Goal: Navigation & Orientation: Find specific page/section

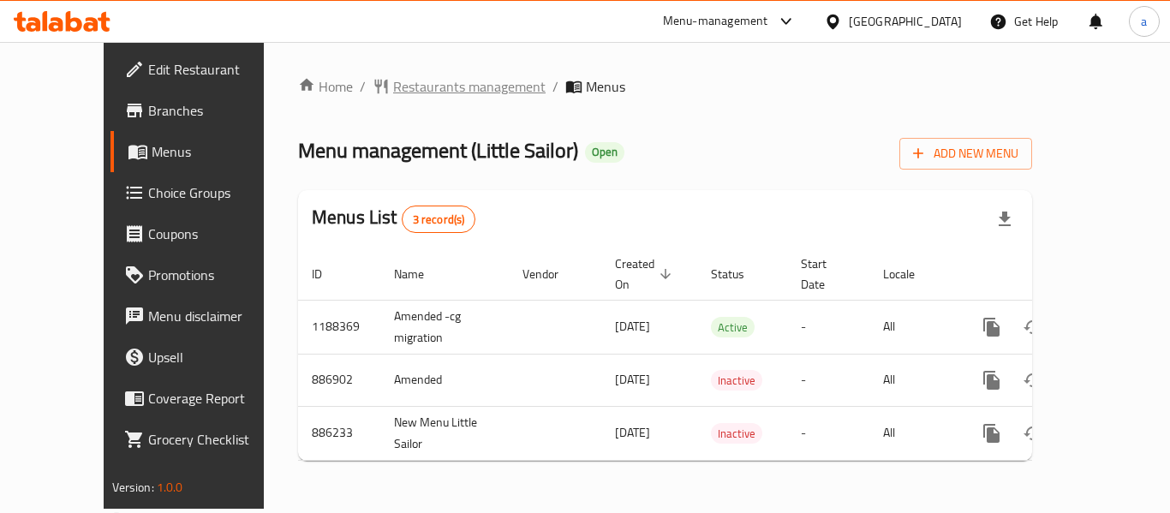
click at [402, 77] on span "Restaurants management" at bounding box center [469, 86] width 152 height 21
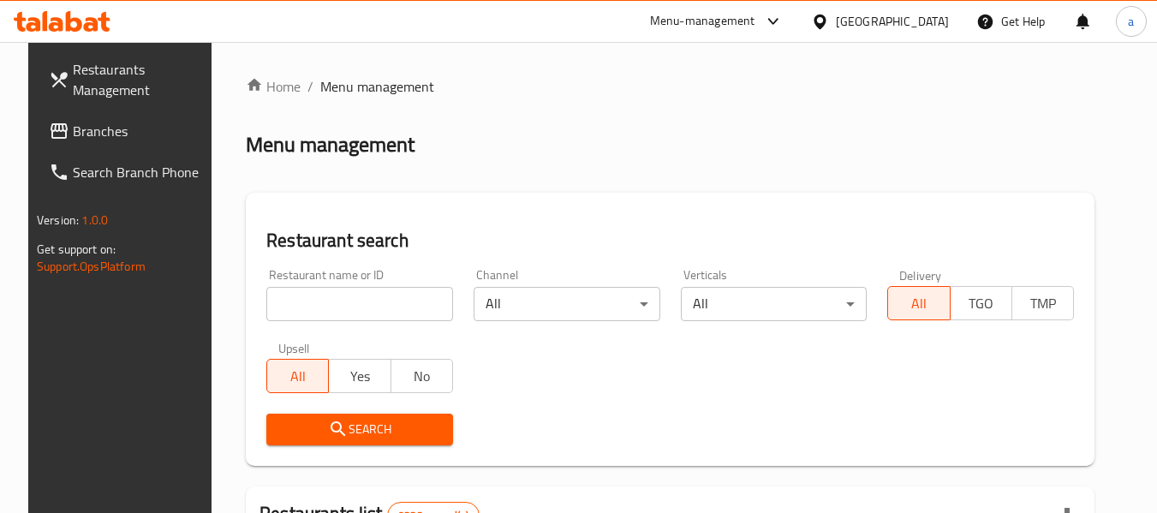
click at [80, 121] on span "Branches" at bounding box center [140, 131] width 135 height 21
